Goal: Transaction & Acquisition: Download file/media

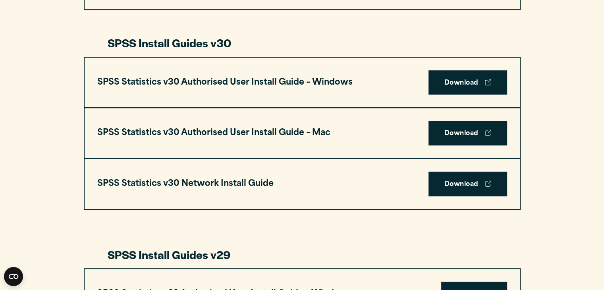
scroll to position [556, 0]
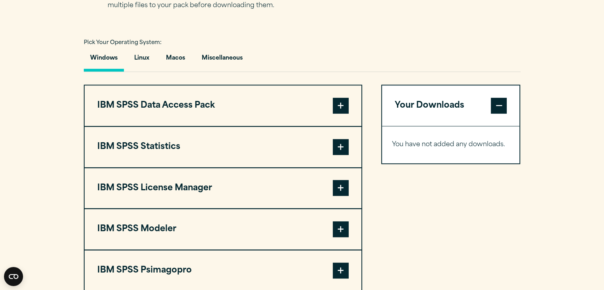
scroll to position [565, 0]
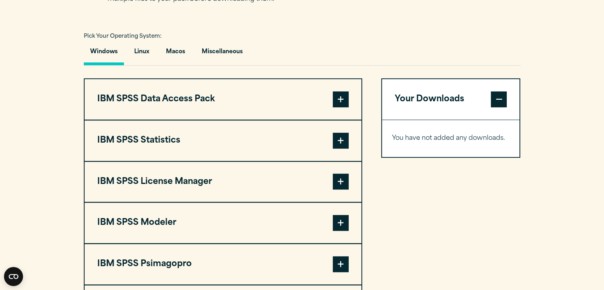
click at [341, 139] on span at bounding box center [341, 141] width 16 height 16
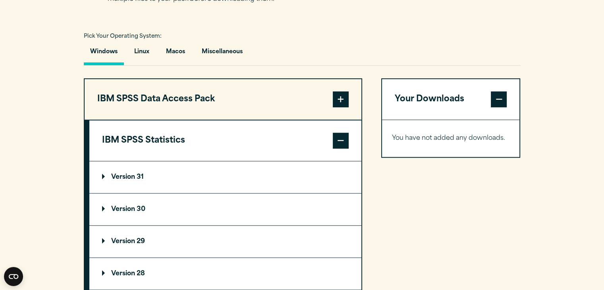
click at [115, 204] on summary "Version 30" at bounding box center [225, 209] width 272 height 32
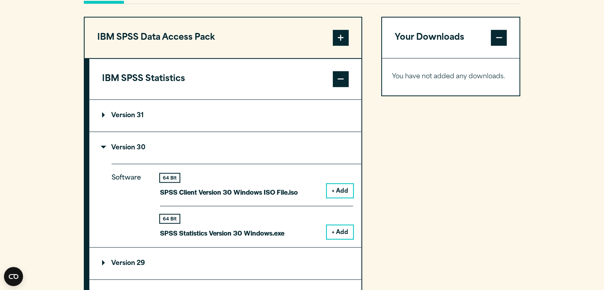
scroll to position [627, 0]
click at [339, 233] on button "+ Add" at bounding box center [340, 231] width 26 height 13
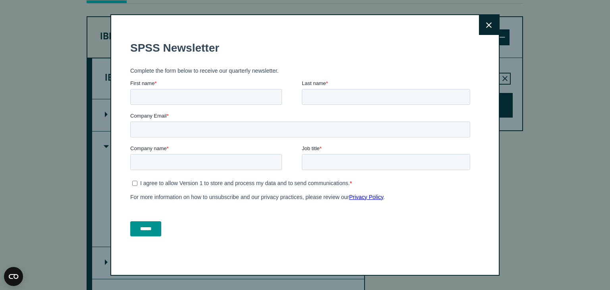
click at [343, 154] on div "Job title *" at bounding box center [387, 156] width 171 height 25
click at [487, 27] on icon at bounding box center [489, 25] width 6 height 6
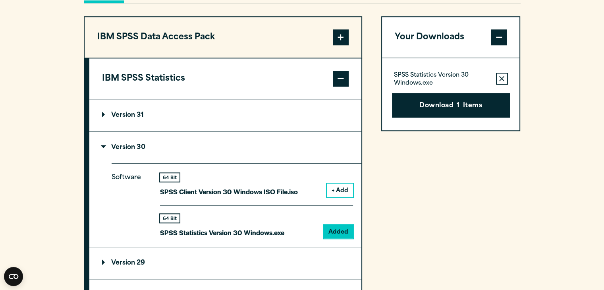
click at [340, 190] on button "+ Add" at bounding box center [340, 189] width 26 height 13
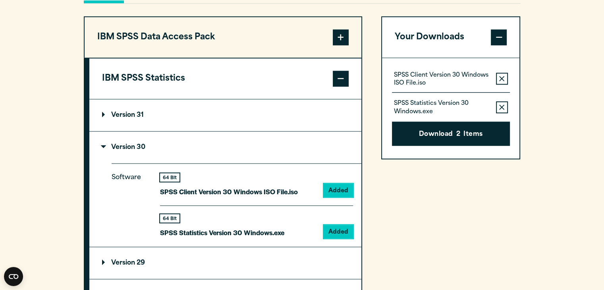
click at [501, 78] on icon "button" at bounding box center [501, 78] width 5 height 5
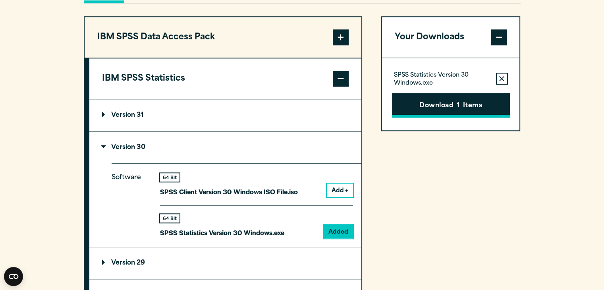
click at [459, 108] on span "1" at bounding box center [457, 106] width 3 height 10
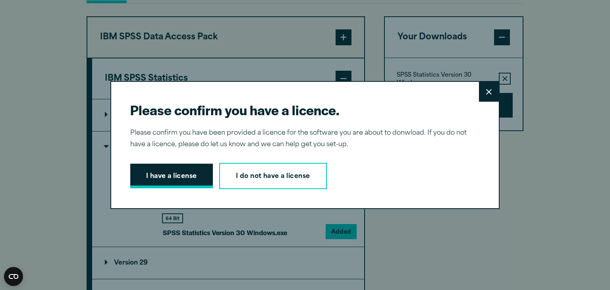
click at [178, 173] on button "I have a license" at bounding box center [171, 176] width 83 height 25
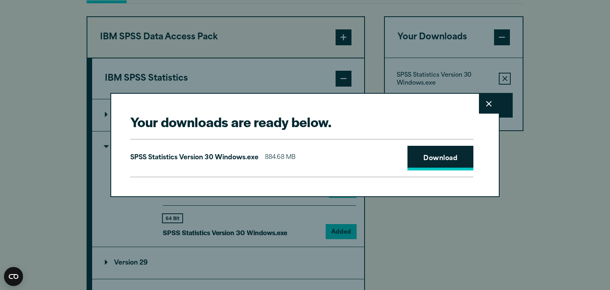
click at [444, 162] on link "Download" at bounding box center [440, 158] width 66 height 25
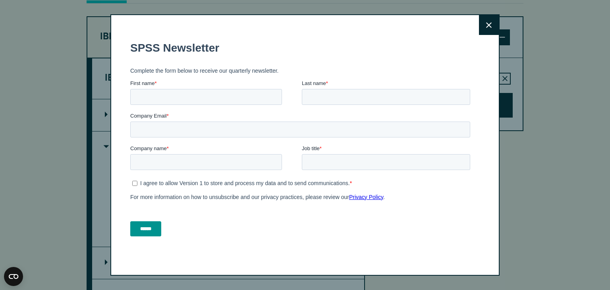
click at [485, 30] on button "Close" at bounding box center [489, 25] width 20 height 20
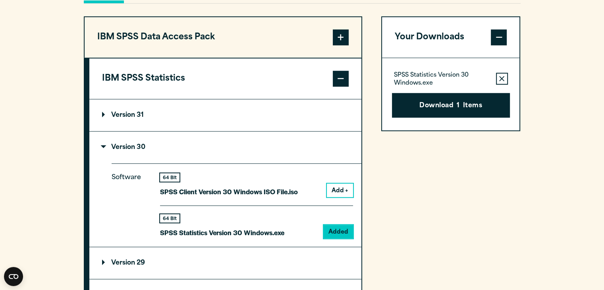
click at [338, 83] on span at bounding box center [341, 79] width 16 height 16
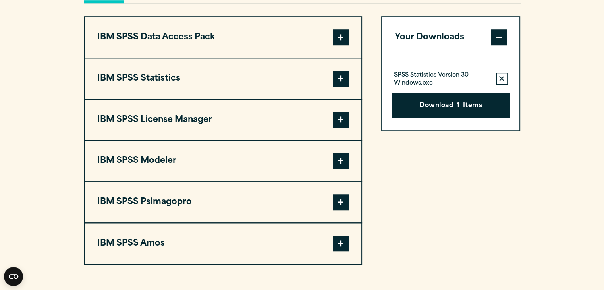
click at [336, 246] on span at bounding box center [341, 243] width 16 height 16
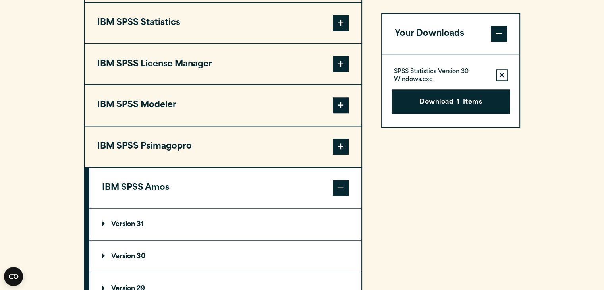
scroll to position [716, 0]
